Goal: Task Accomplishment & Management: Manage account settings

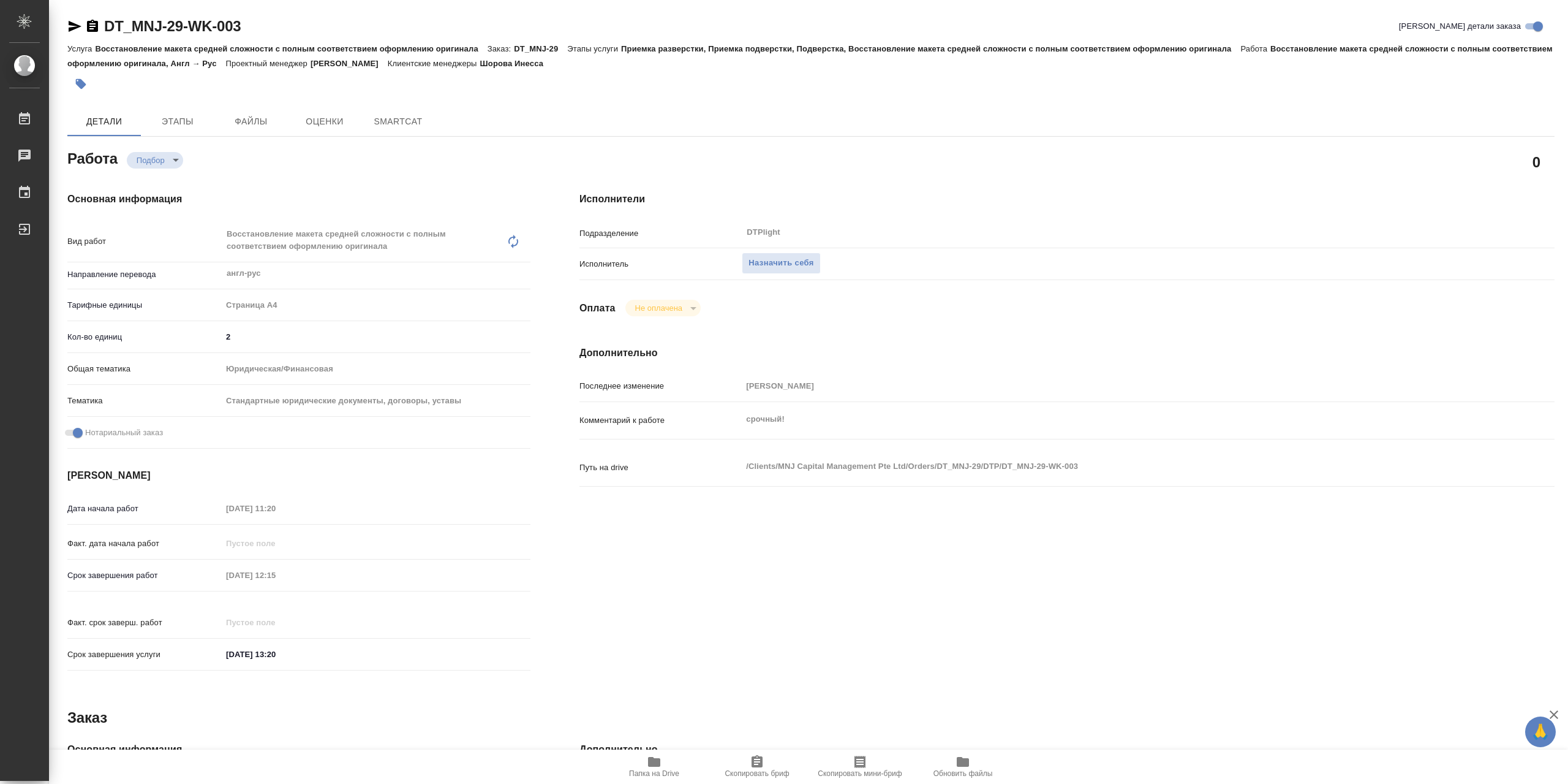
type textarea "x"
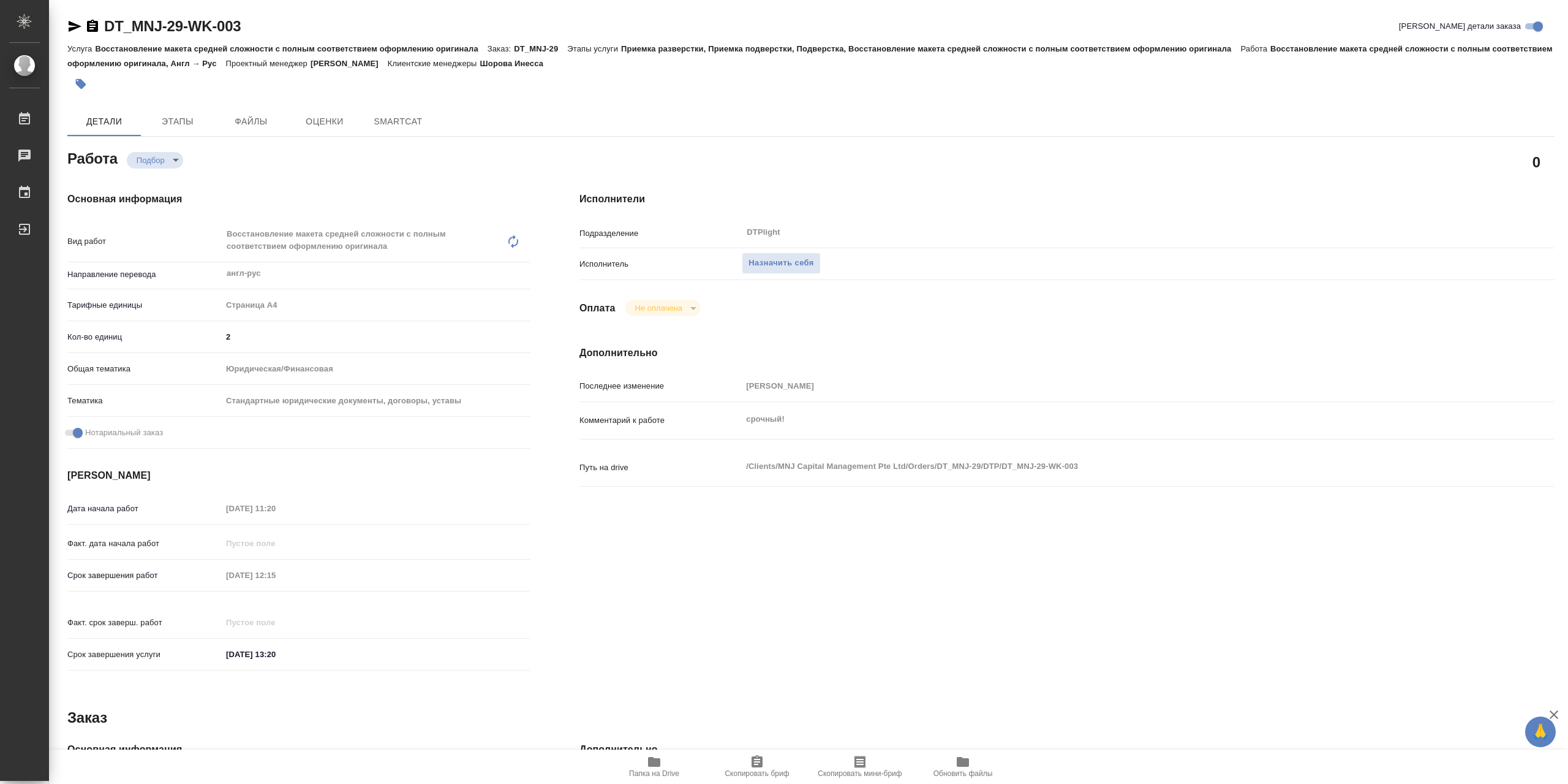
type textarea "x"
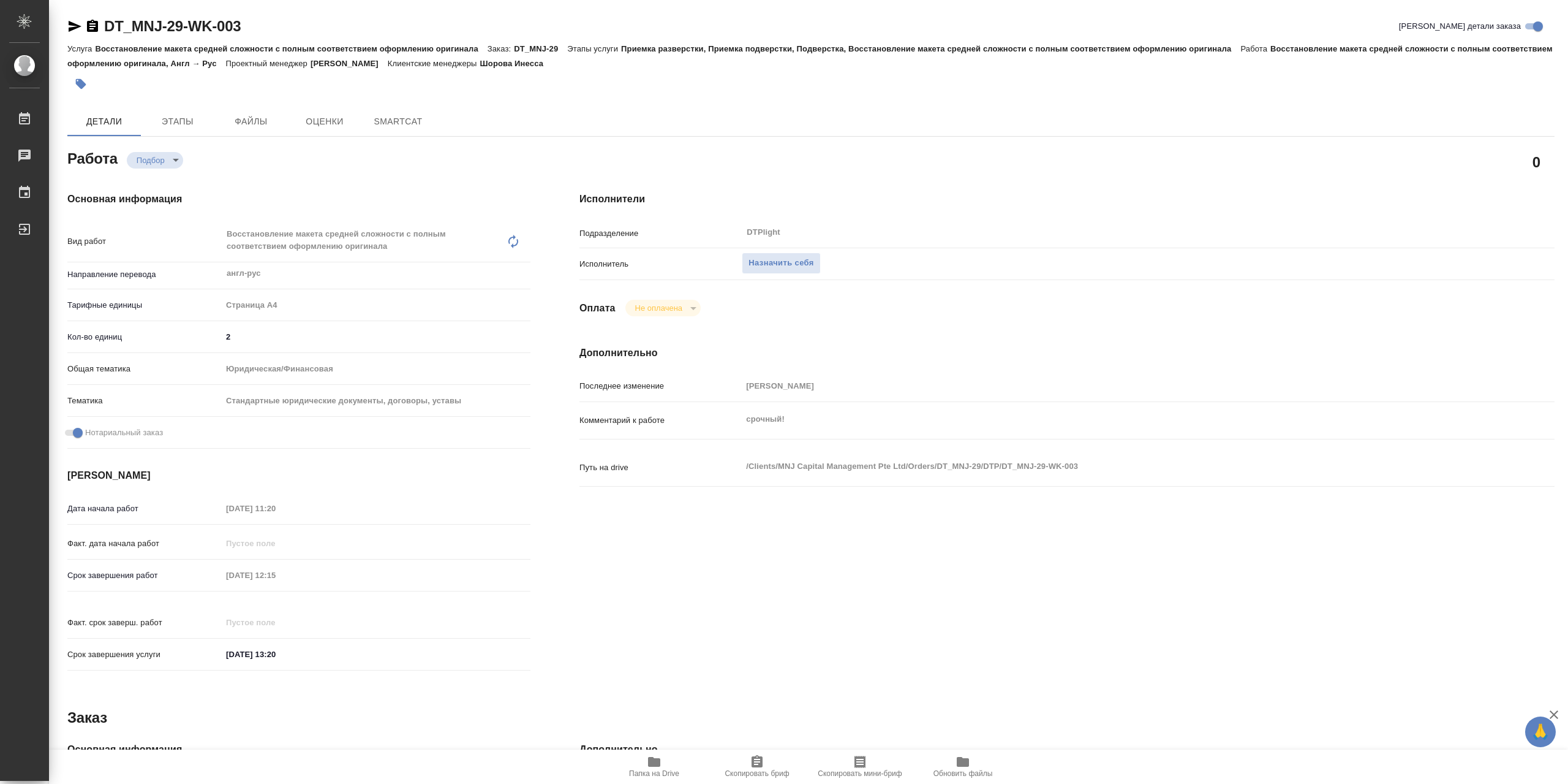
type textarea "x"
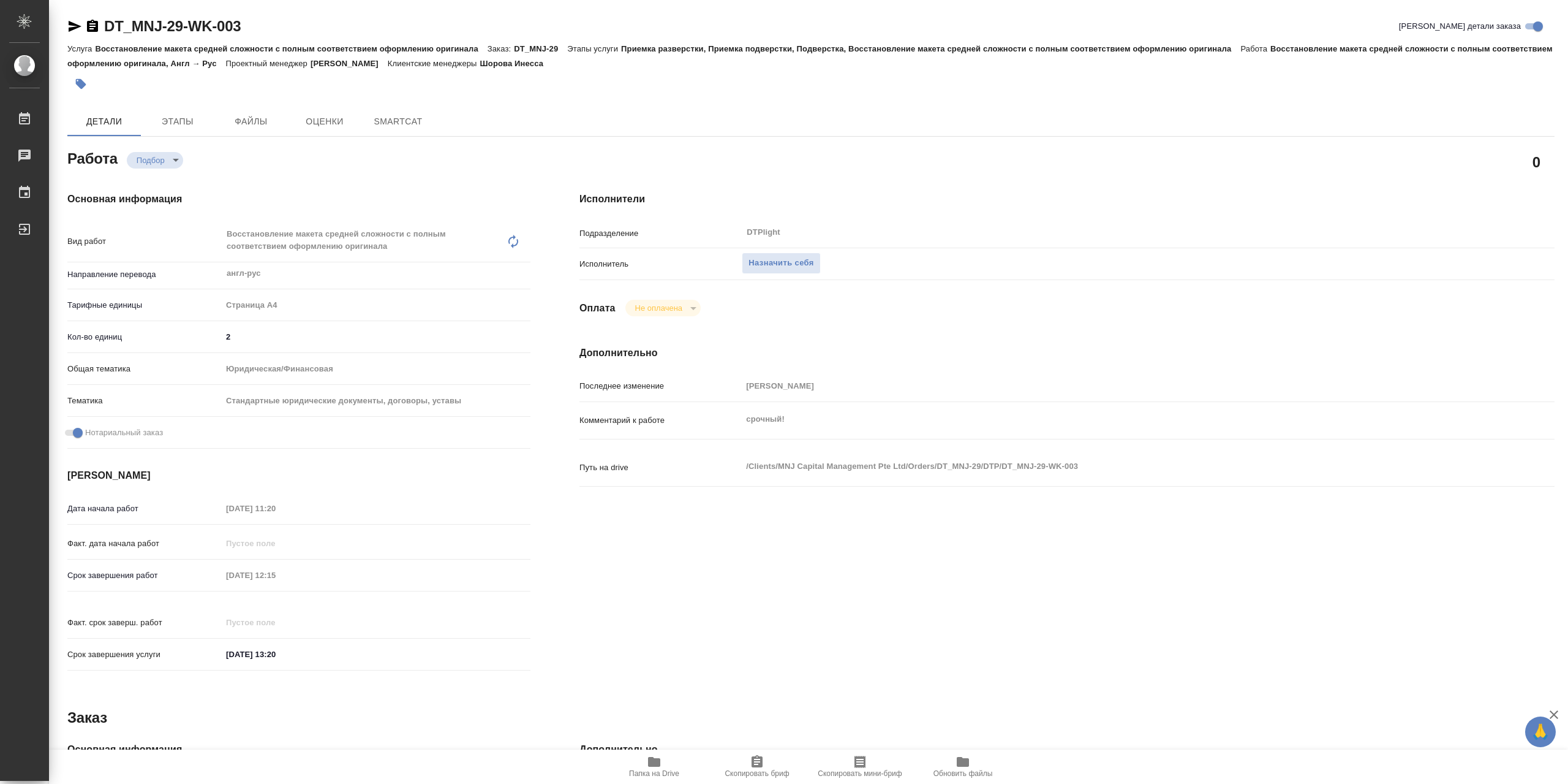
type textarea "x"
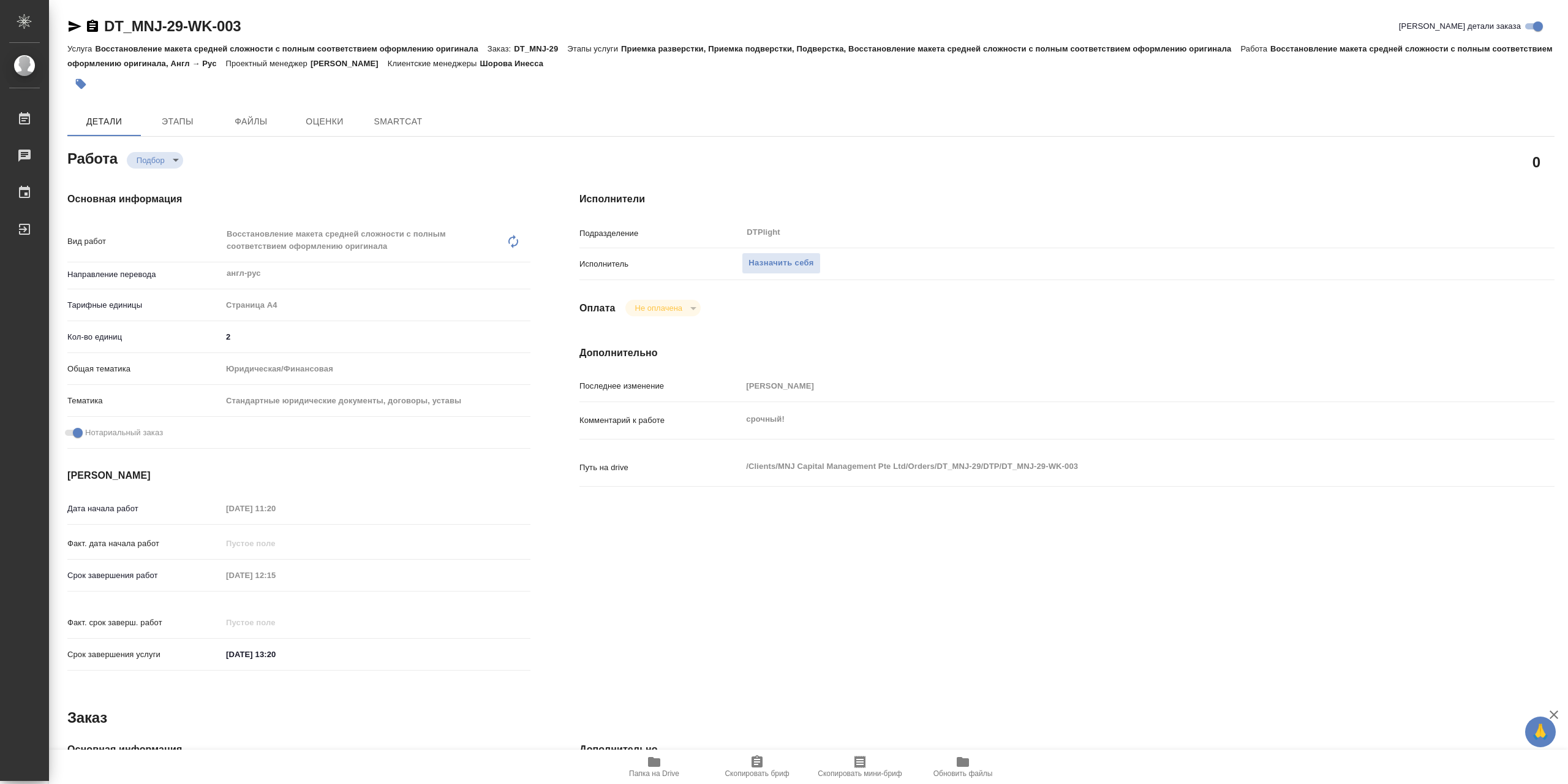
type textarea "x"
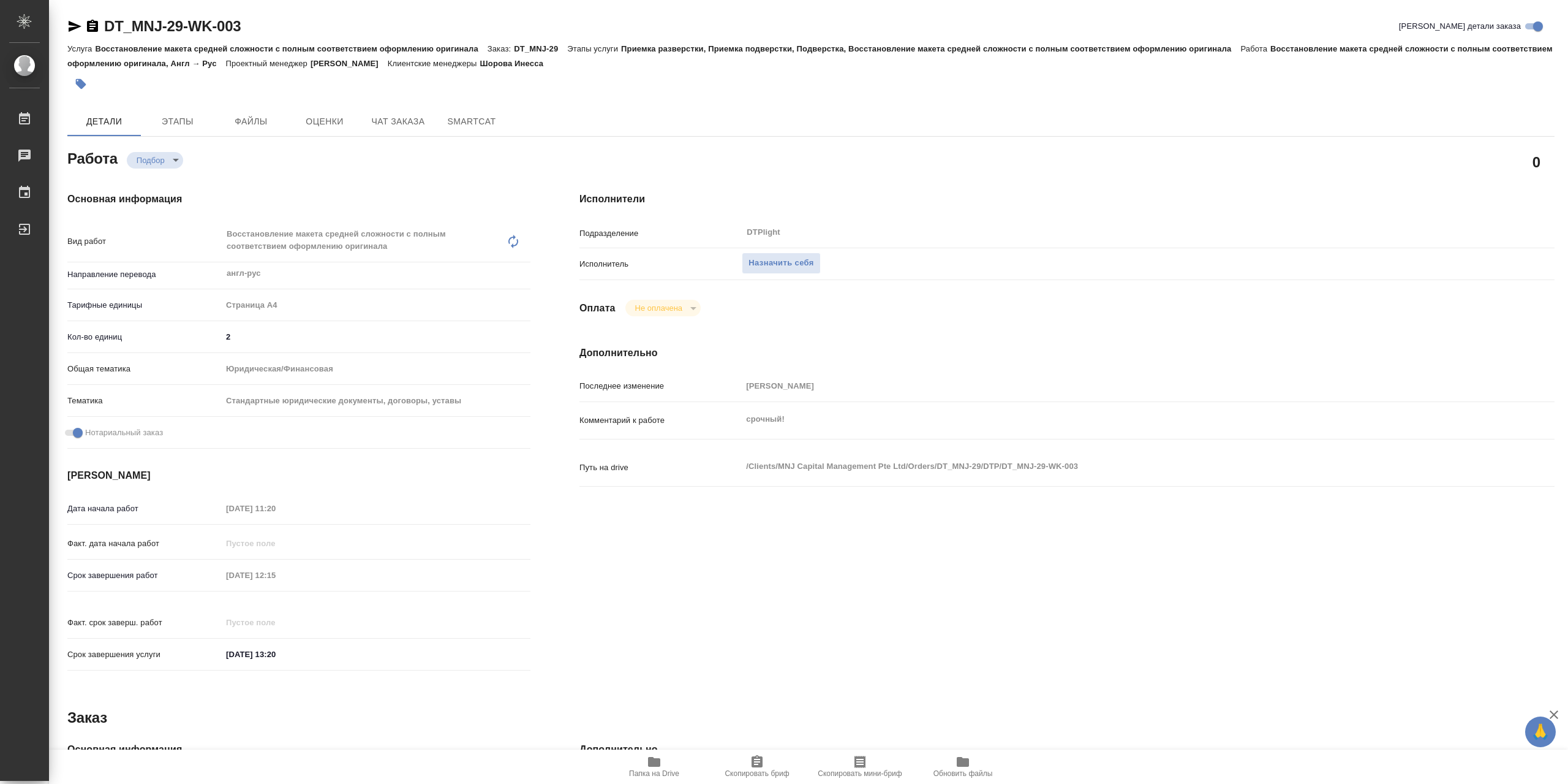
type textarea "x"
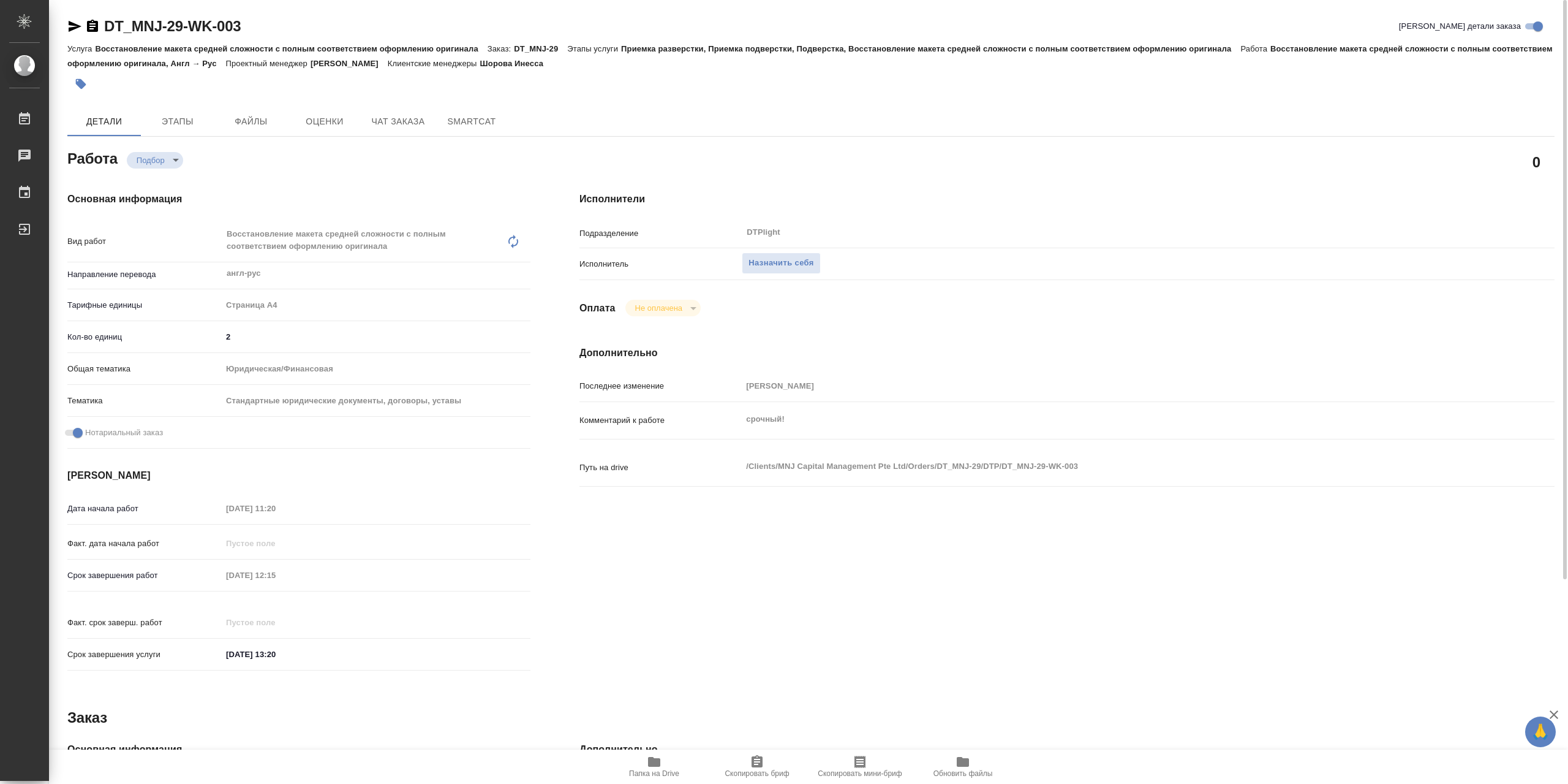
click at [660, 762] on icon "button" at bounding box center [654, 761] width 12 height 10
type textarea "x"
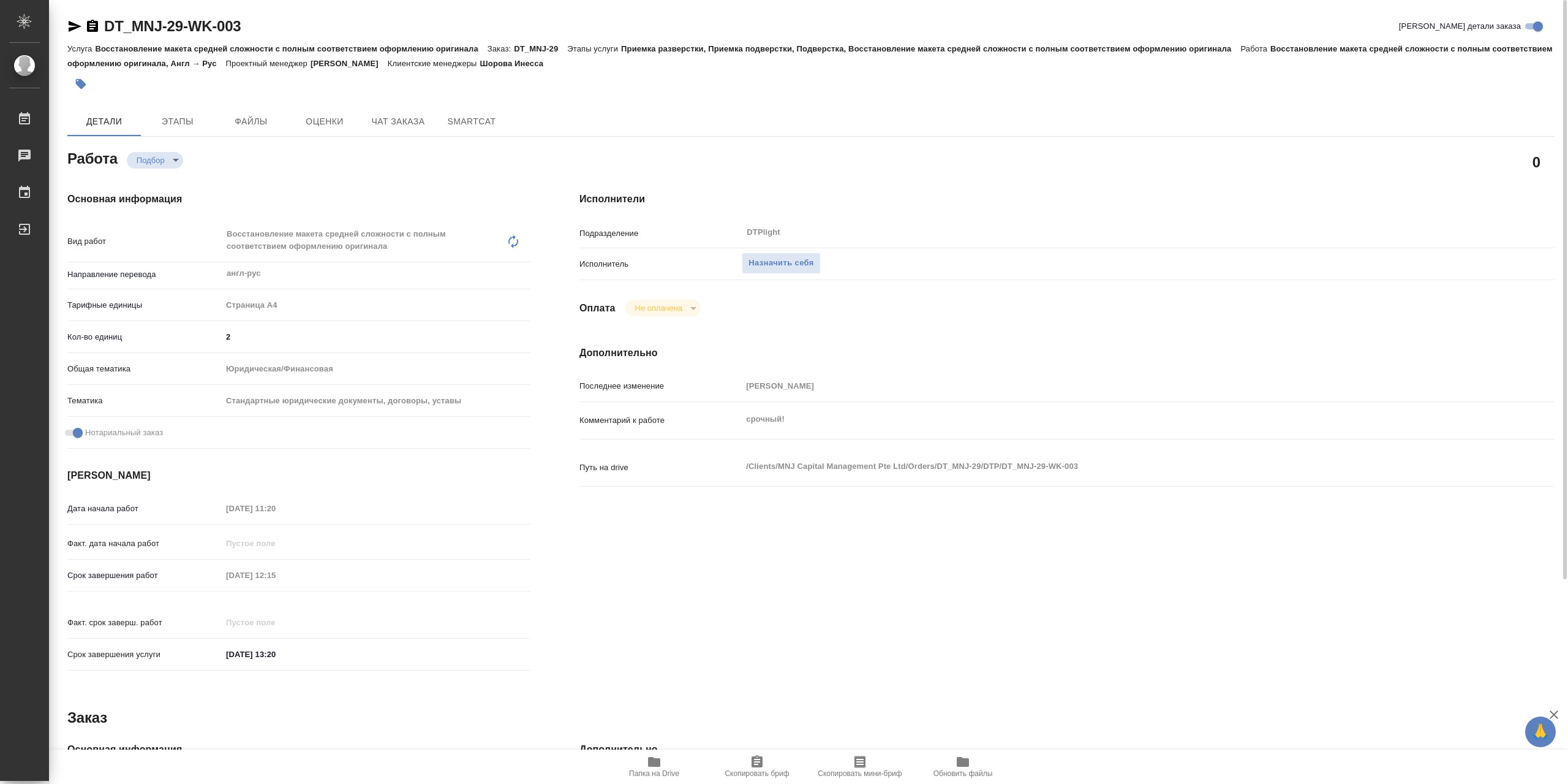
type textarea "x"
click at [813, 268] on span "Назначить себя" at bounding box center [781, 263] width 65 height 14
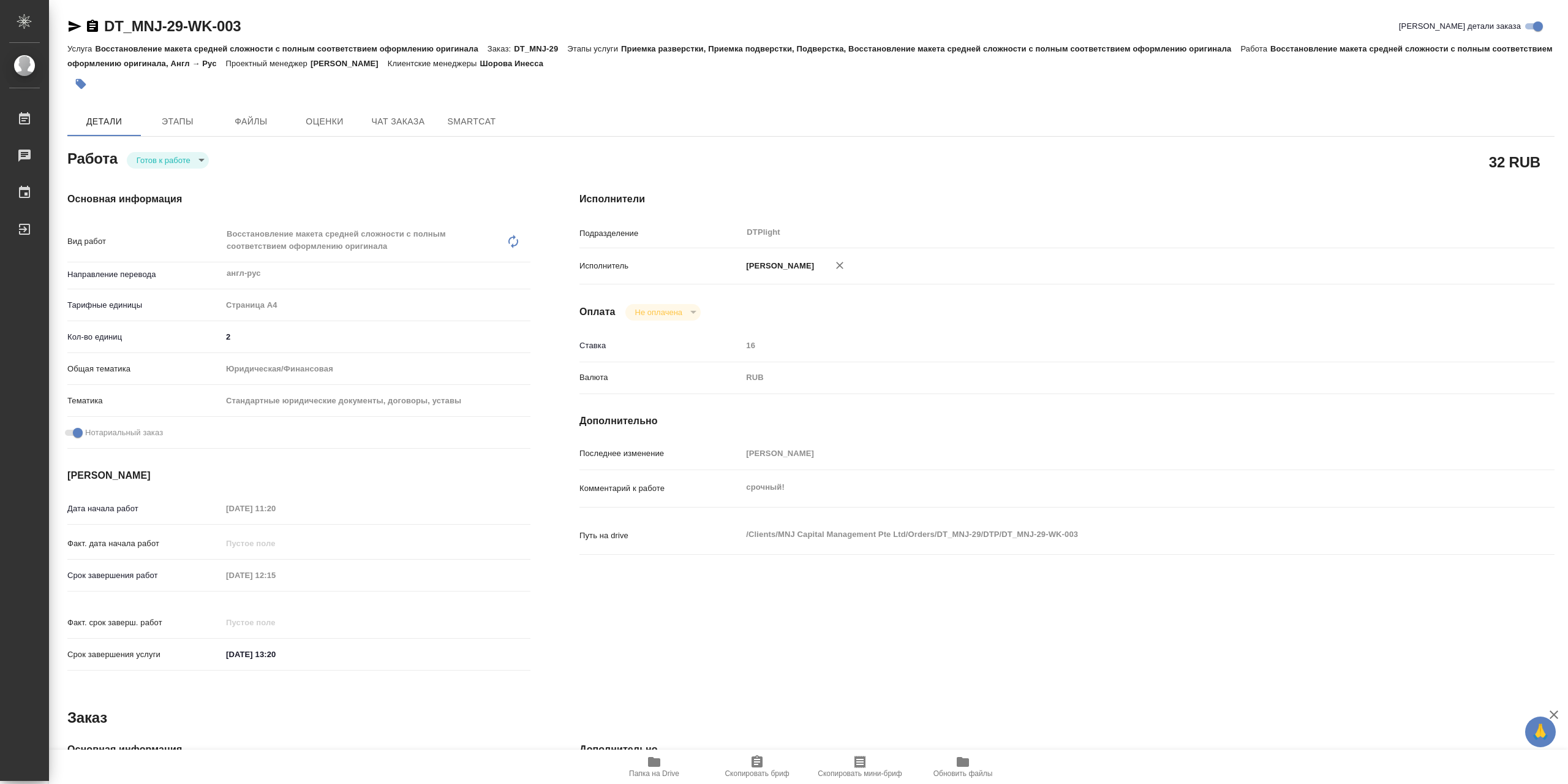
click at [170, 165] on body "🙏 .cls-1 fill:#fff; AWATERA Сархатов Руслан Работы 0 Чаты График Выйти DT_MNJ-2…" at bounding box center [784, 392] width 1568 height 784
drag, startPoint x: 195, startPoint y: 167, endPoint x: 266, endPoint y: 151, distance: 72.8
click at [195, 167] on li "В работе" at bounding box center [168, 163] width 82 height 21
type textarea "x"
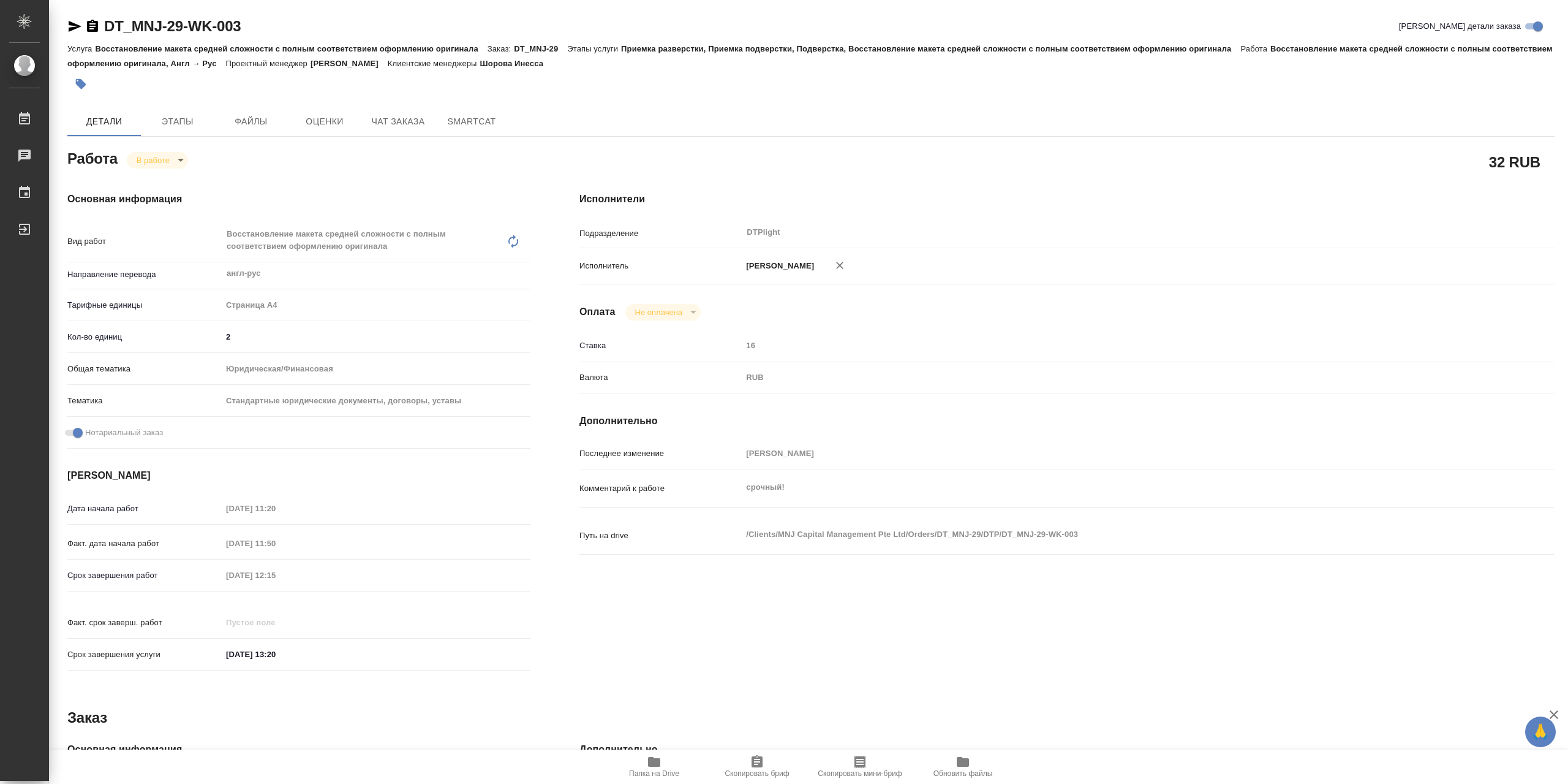
type textarea "x"
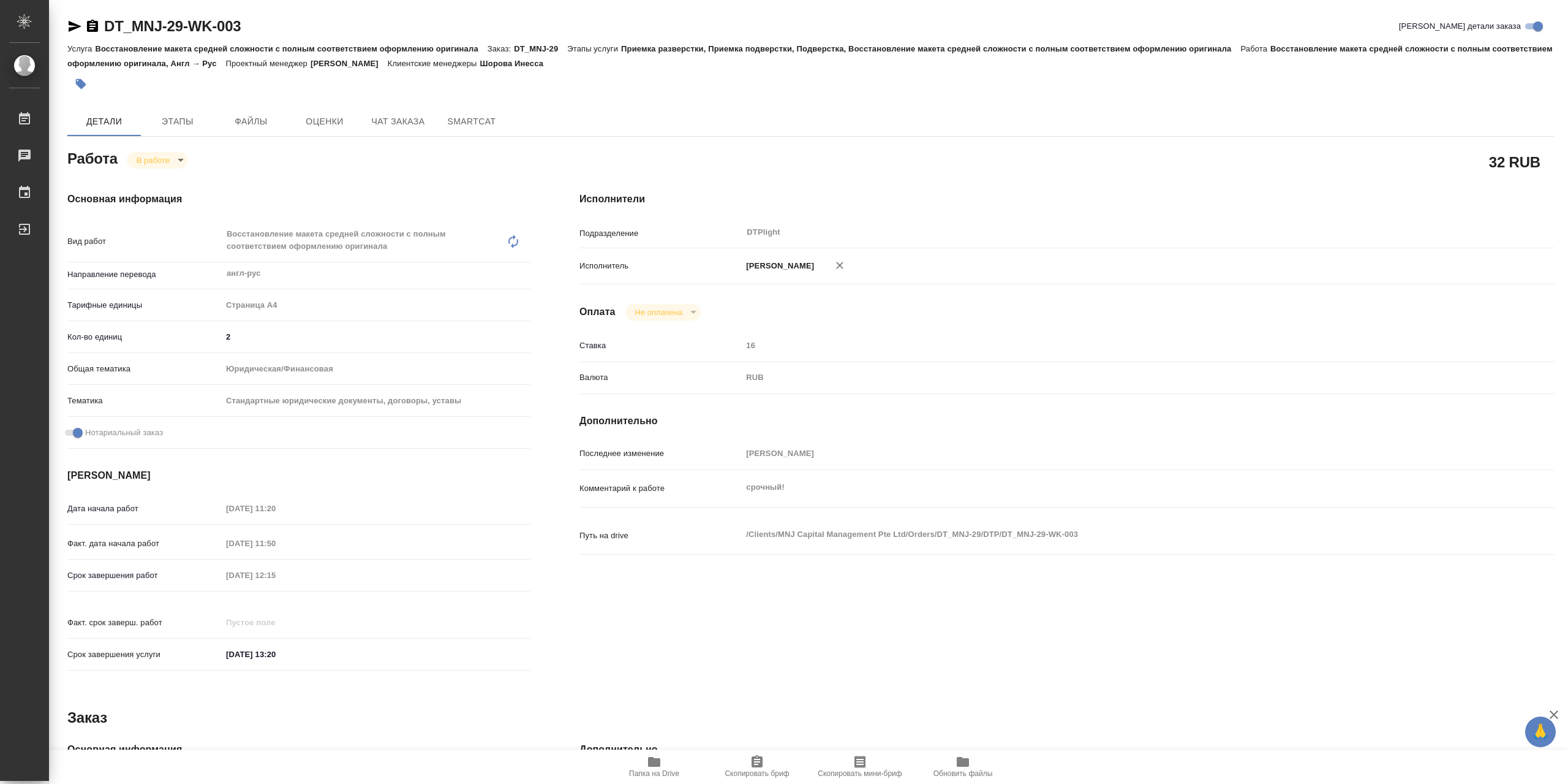
type textarea "x"
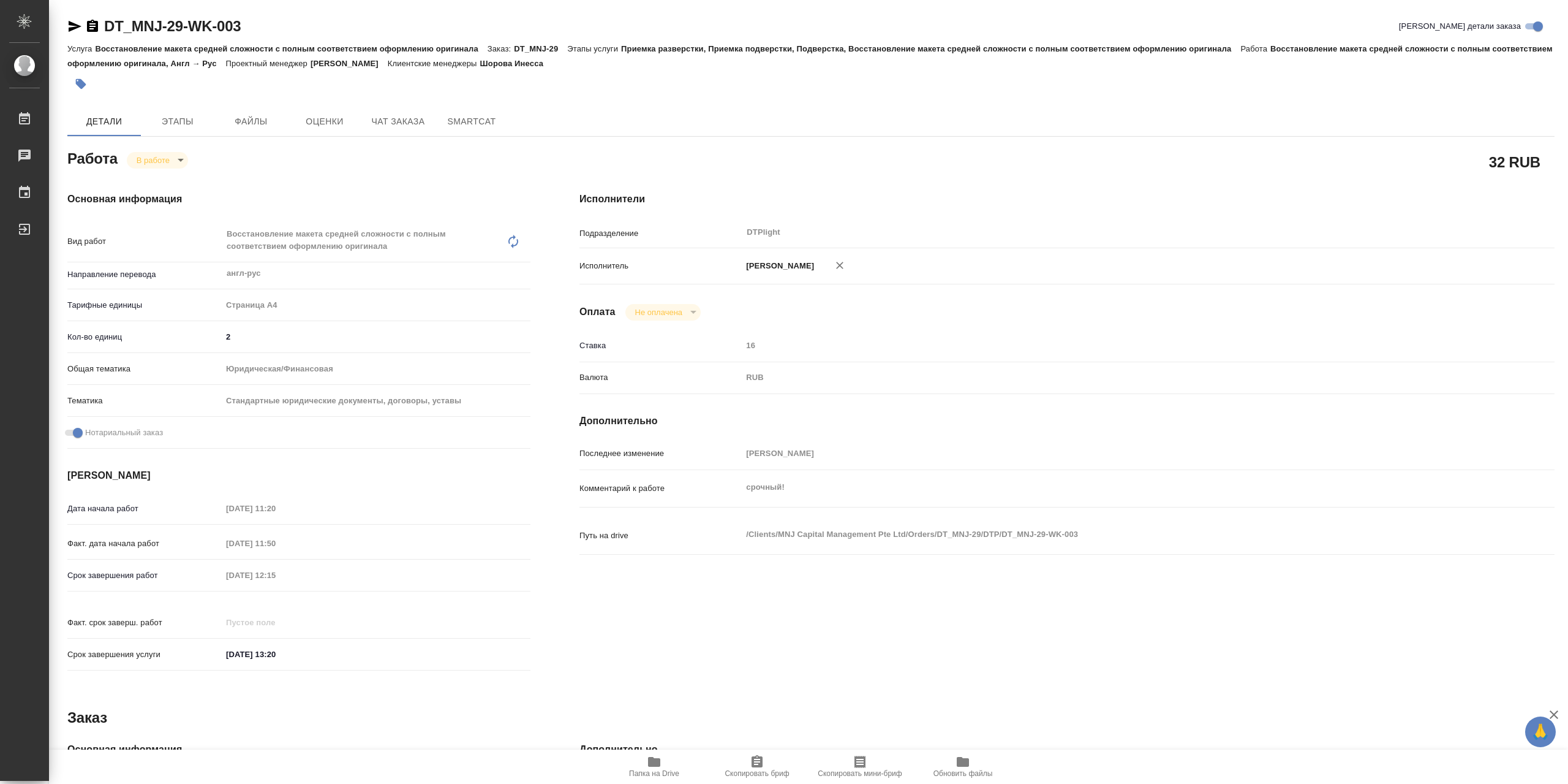
type textarea "x"
